Goal: Task Accomplishment & Management: Use online tool/utility

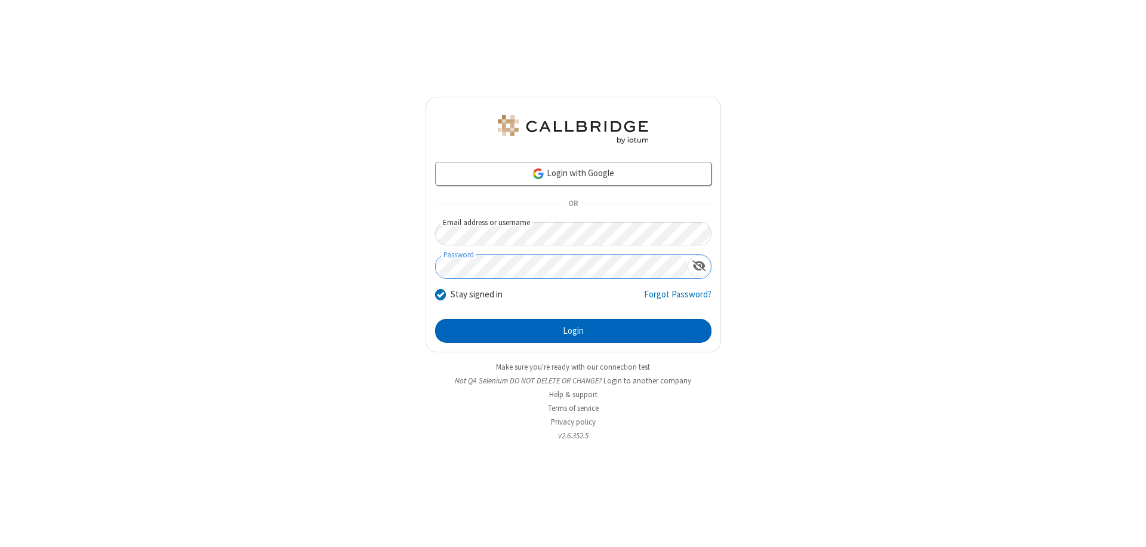
click at [573, 331] on button "Login" at bounding box center [573, 331] width 276 height 24
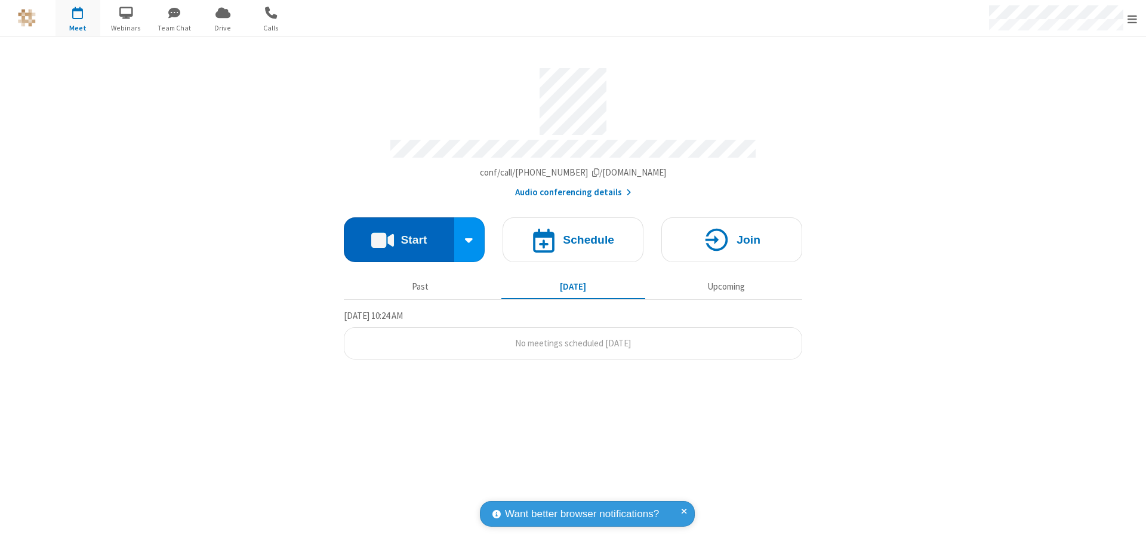
click at [399, 234] on button "Start" at bounding box center [399, 239] width 110 height 45
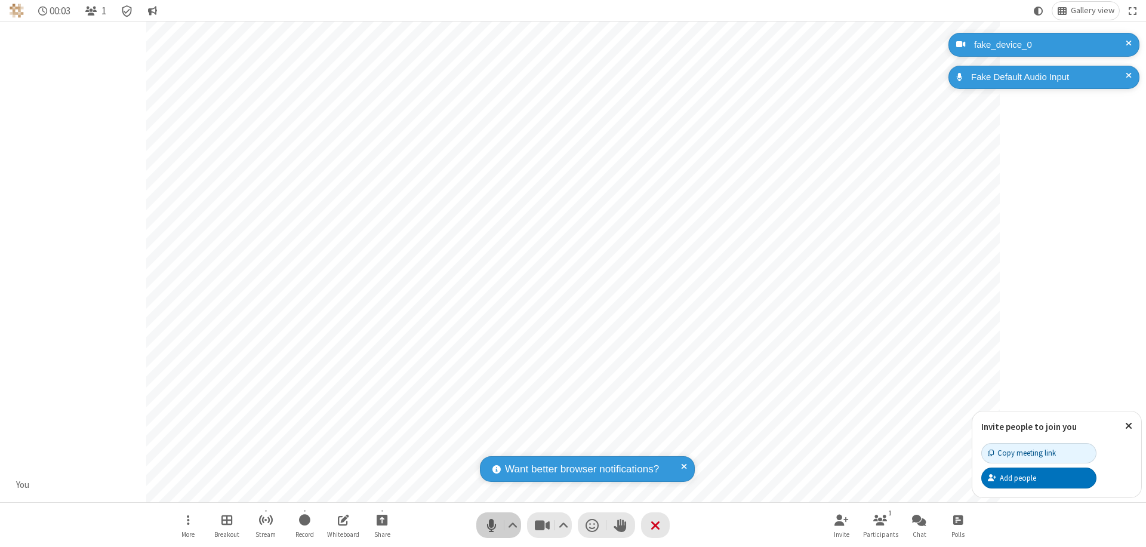
click at [491, 525] on span "Mute (⌘+Shift+A)" at bounding box center [491, 524] width 18 height 17
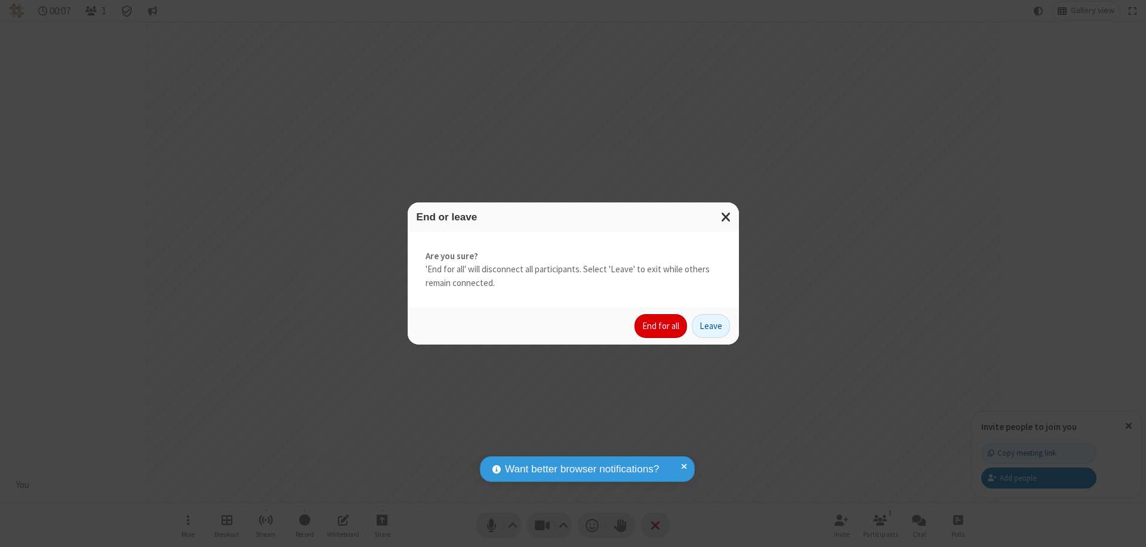
click at [661, 326] on button "End for all" at bounding box center [660, 326] width 53 height 24
